Goal: Navigation & Orientation: Find specific page/section

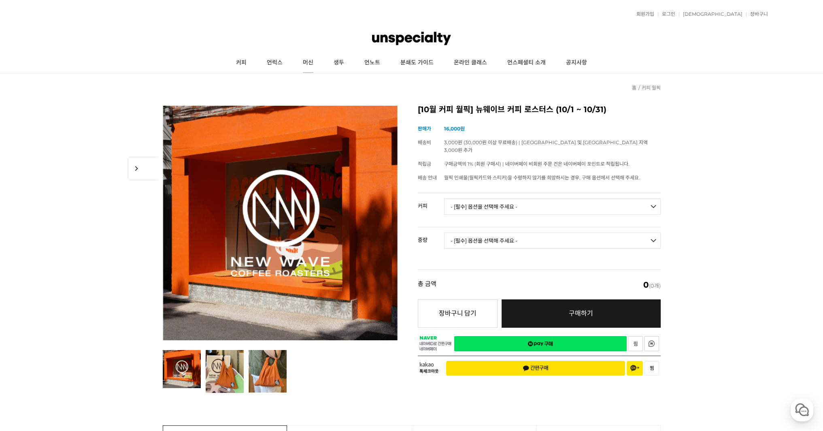
click at [302, 60] on link "머신" at bounding box center [308, 63] width 31 height 20
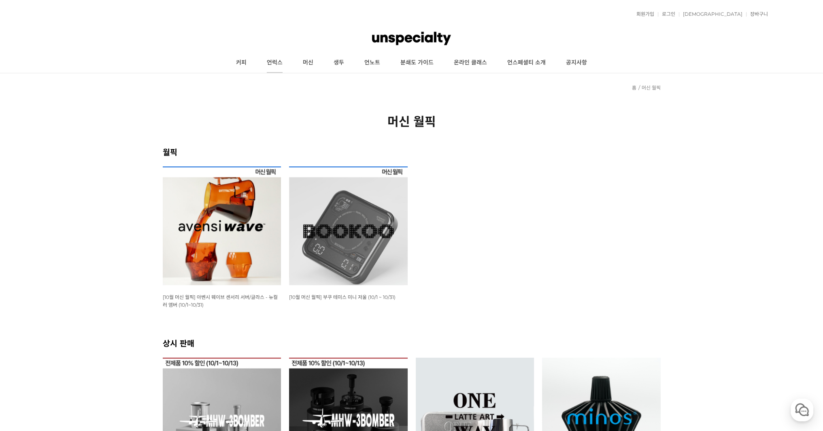
click at [280, 62] on link "언럭스" at bounding box center [275, 63] width 36 height 20
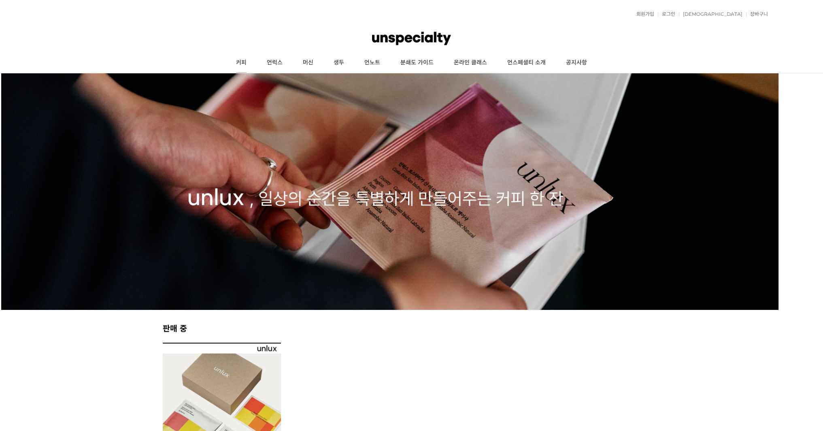
click at [239, 65] on link "커피" at bounding box center [241, 63] width 31 height 20
